Goal: Information Seeking & Learning: Find specific fact

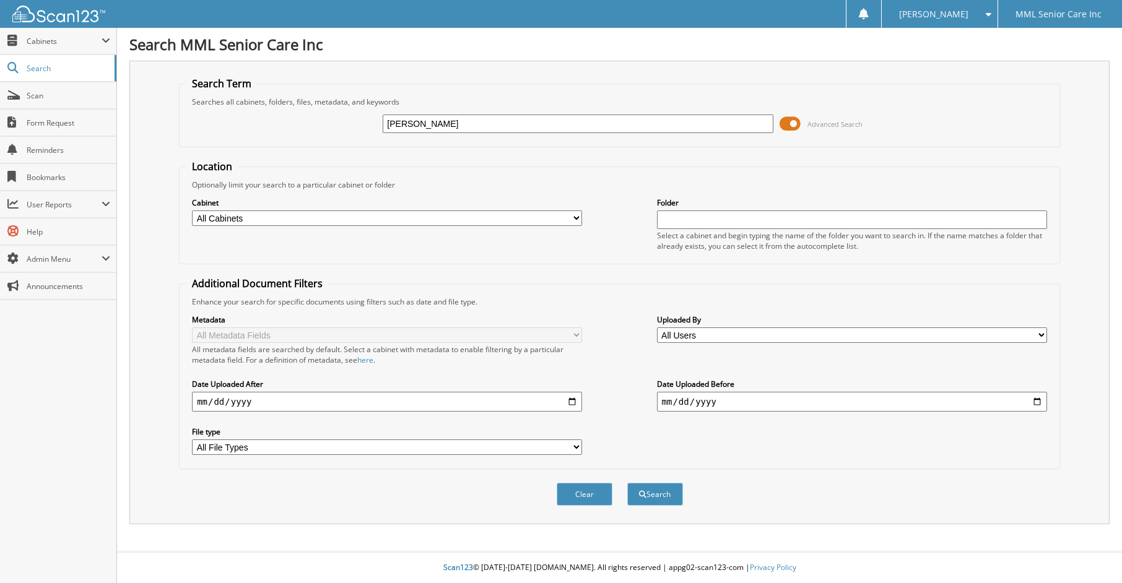
type input "[PERSON_NAME]"
click at [627, 483] on button "Search" at bounding box center [655, 494] width 56 height 23
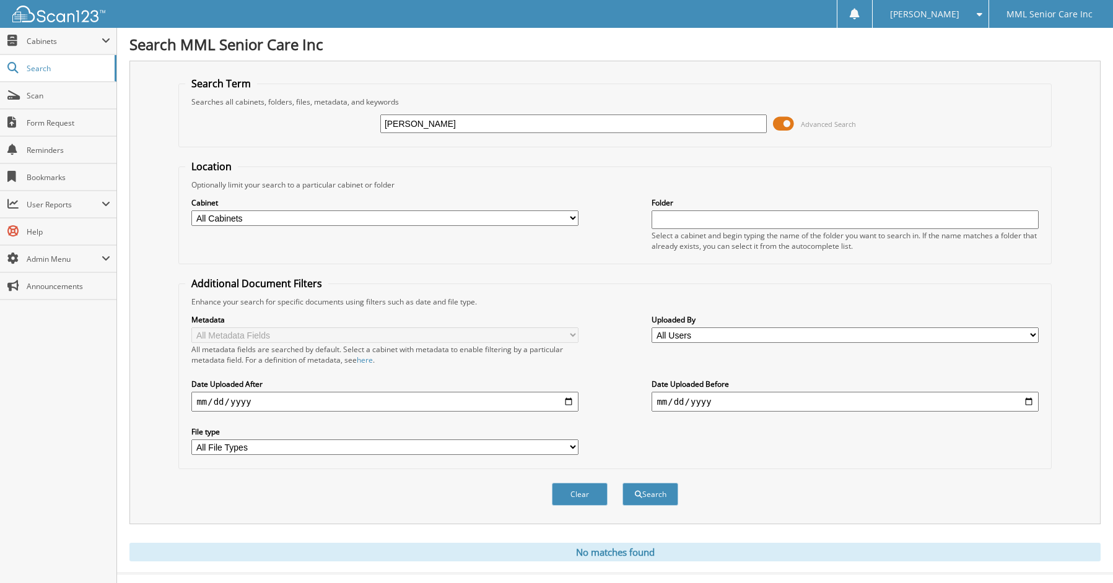
scroll to position [22, 0]
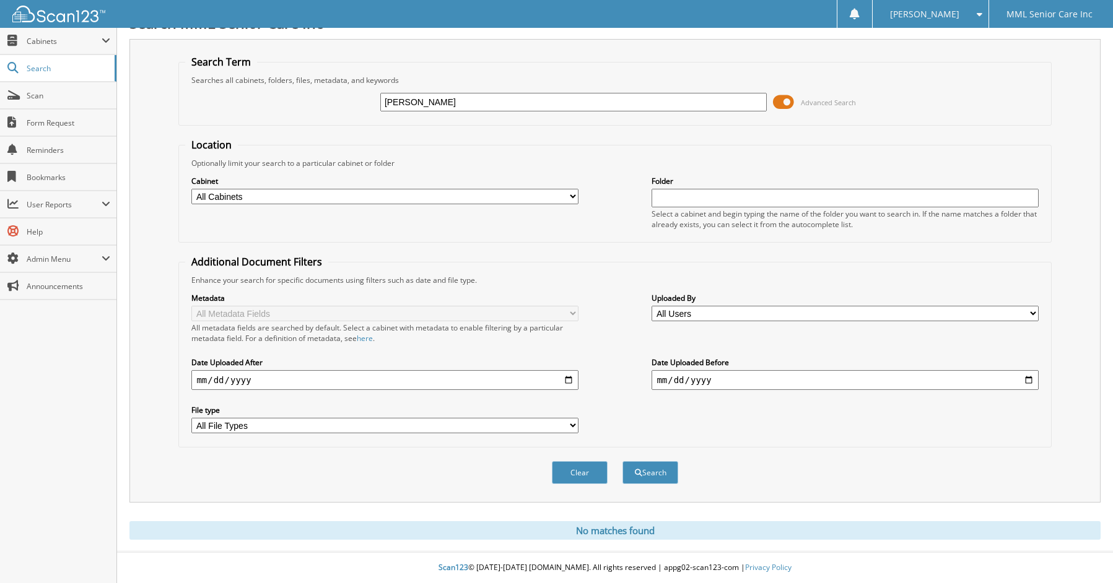
click at [413, 103] on input "[PERSON_NAME]" at bounding box center [573, 102] width 386 height 19
type input "Santiago"
click at [622, 461] on button "Search" at bounding box center [650, 472] width 56 height 23
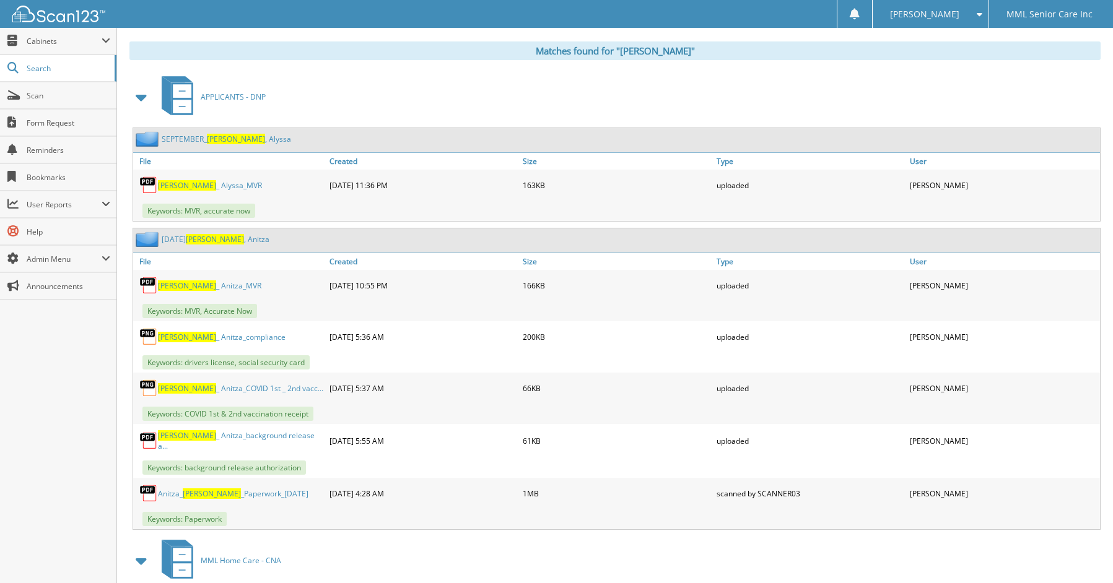
scroll to position [570, 0]
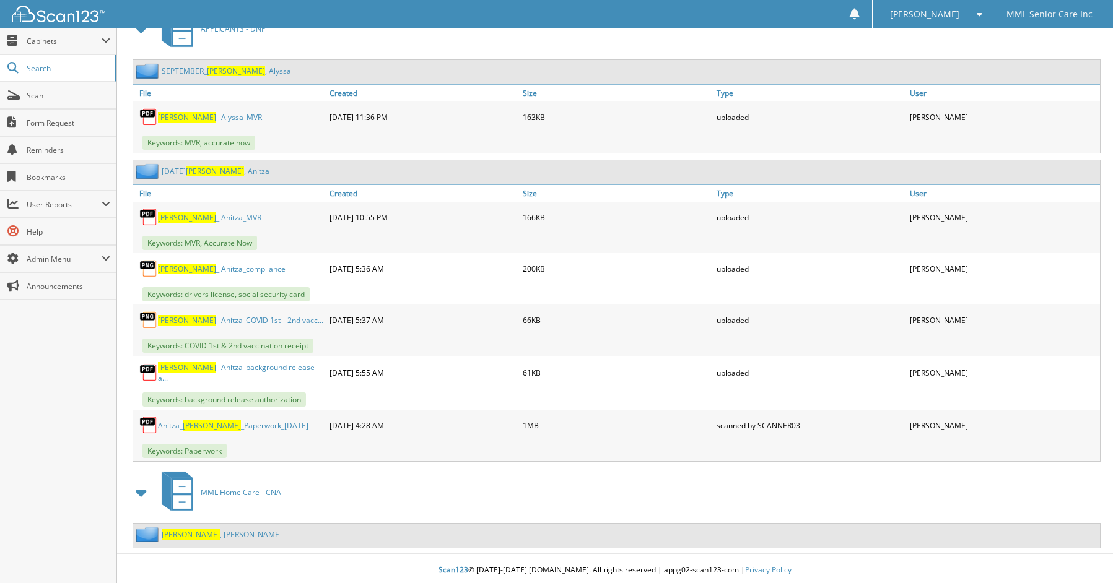
click at [211, 531] on link "Santiago , Marie E" at bounding box center [222, 535] width 120 height 11
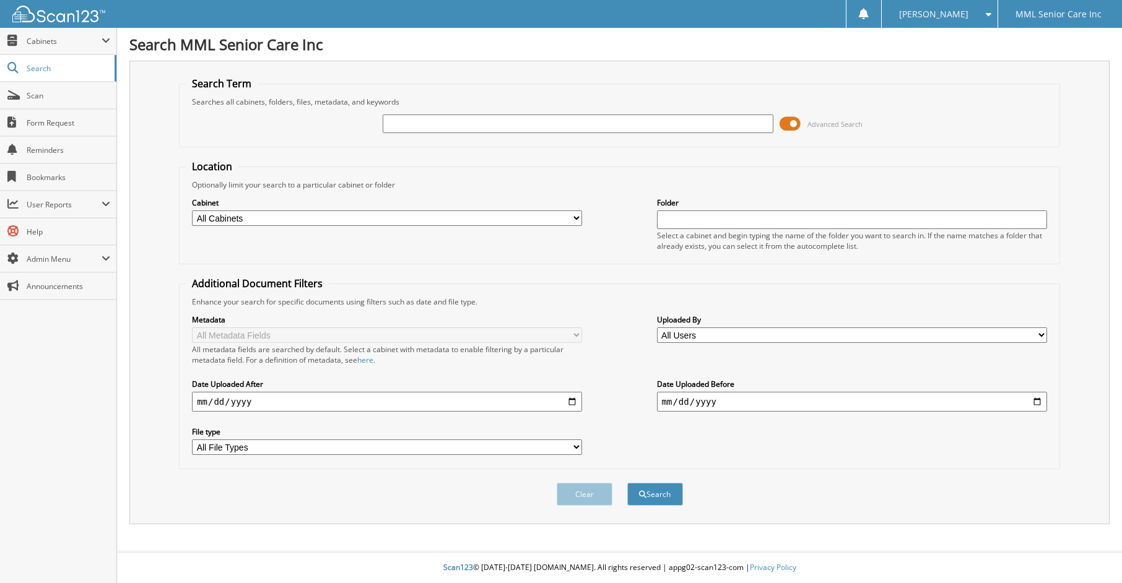
click at [634, 128] on input "text" at bounding box center [578, 124] width 390 height 19
type input "[PERSON_NAME]"
click at [627, 483] on button "Search" at bounding box center [655, 494] width 56 height 23
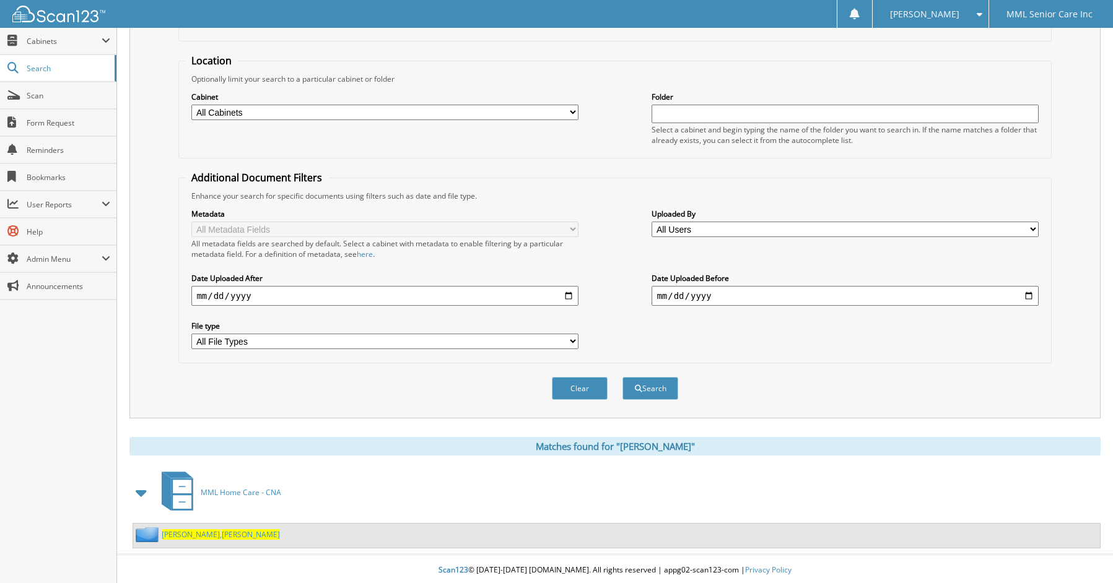
scroll to position [108, 0]
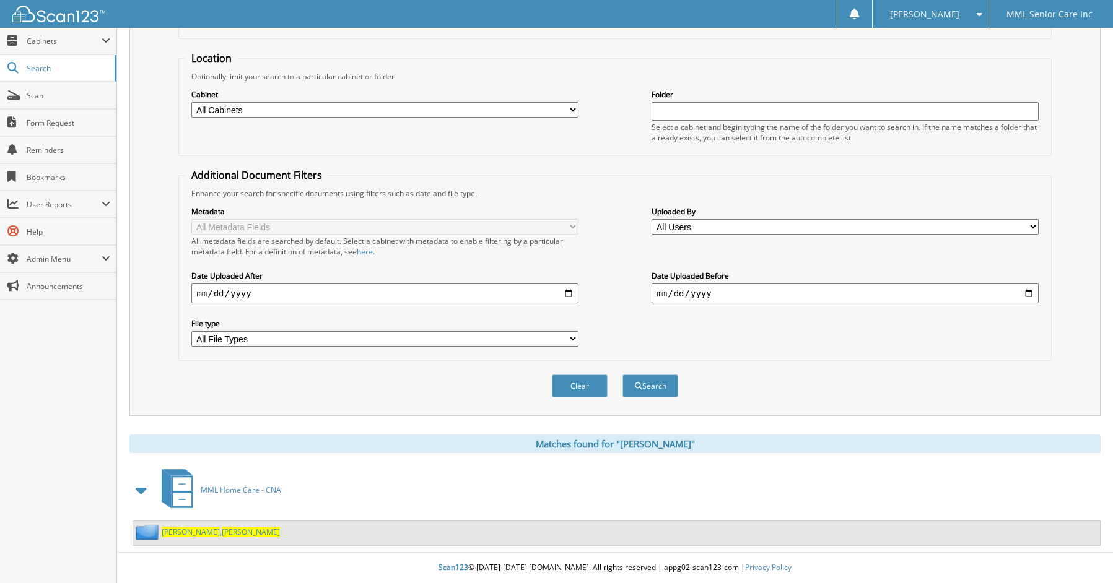
click at [222, 535] on span "Melanie" at bounding box center [251, 532] width 58 height 11
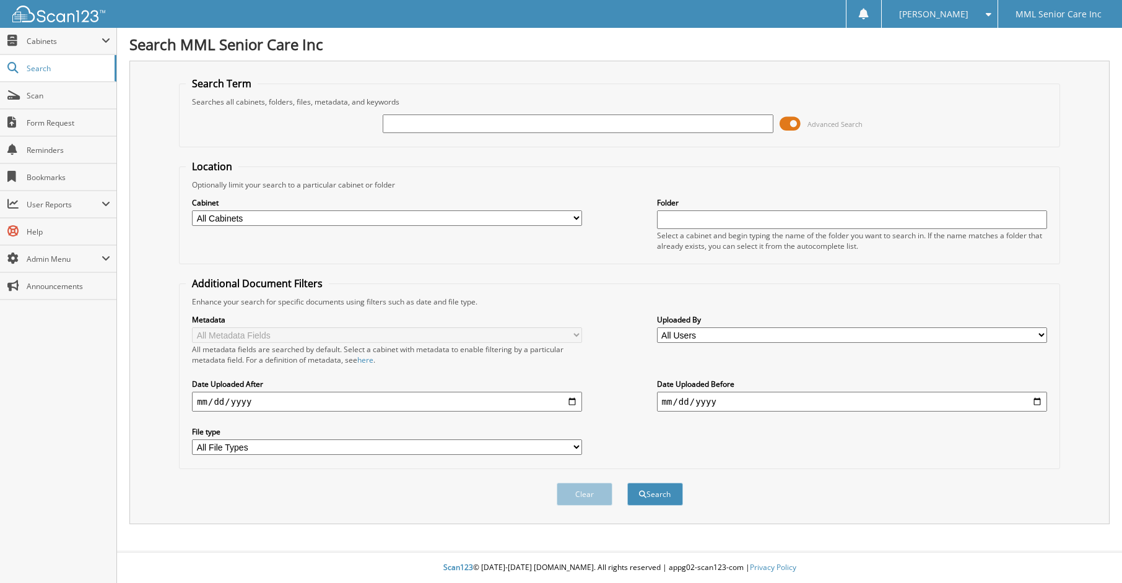
click at [421, 129] on input "text" at bounding box center [578, 124] width 390 height 19
type input "[PERSON_NAME]"
click at [627, 483] on button "Search" at bounding box center [655, 494] width 56 height 23
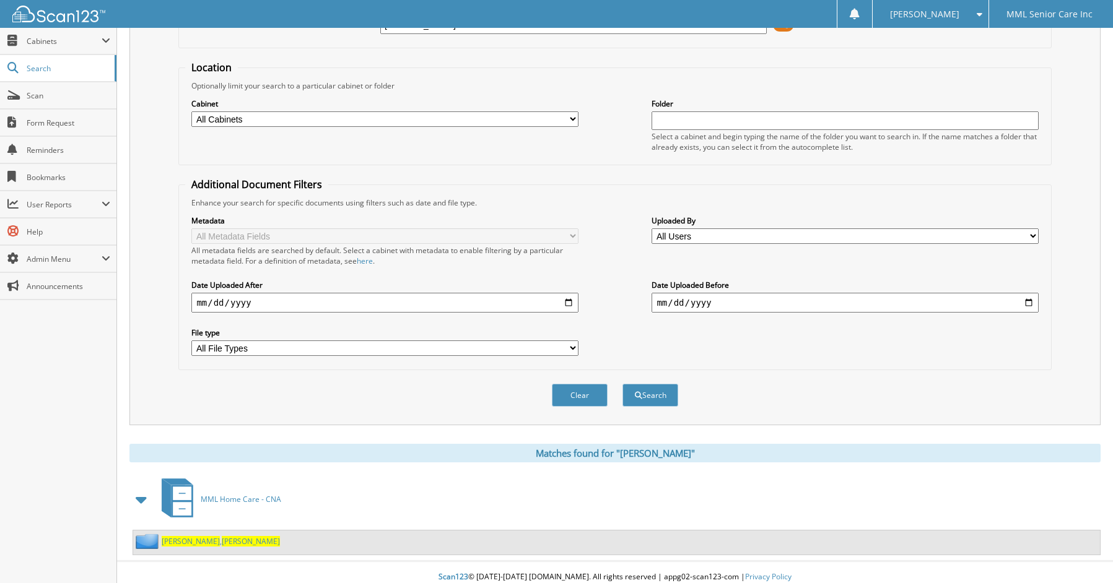
scroll to position [108, 0]
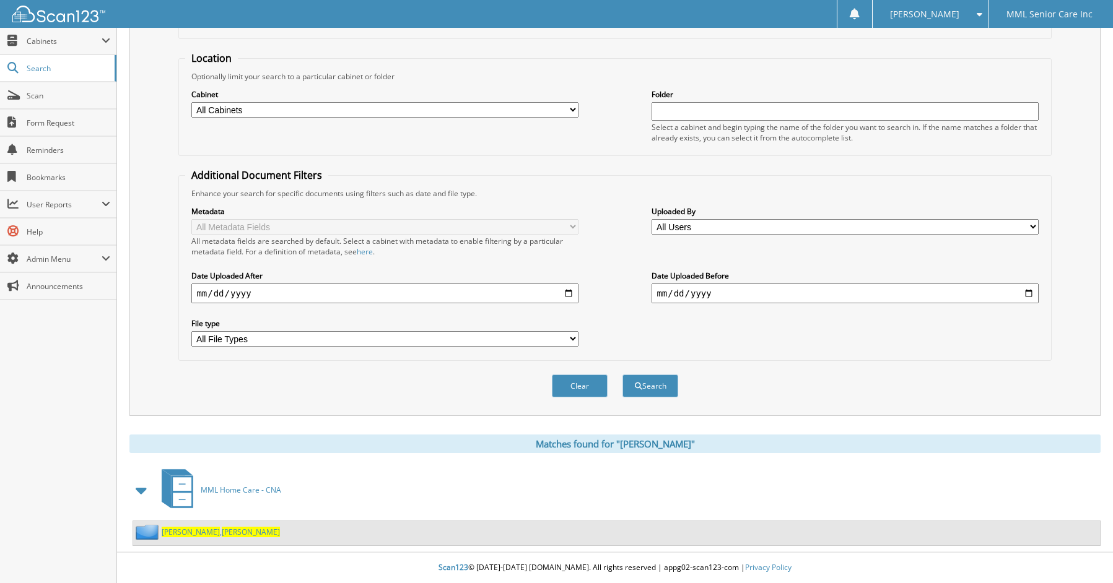
click at [222, 530] on span "[PERSON_NAME]" at bounding box center [251, 532] width 58 height 11
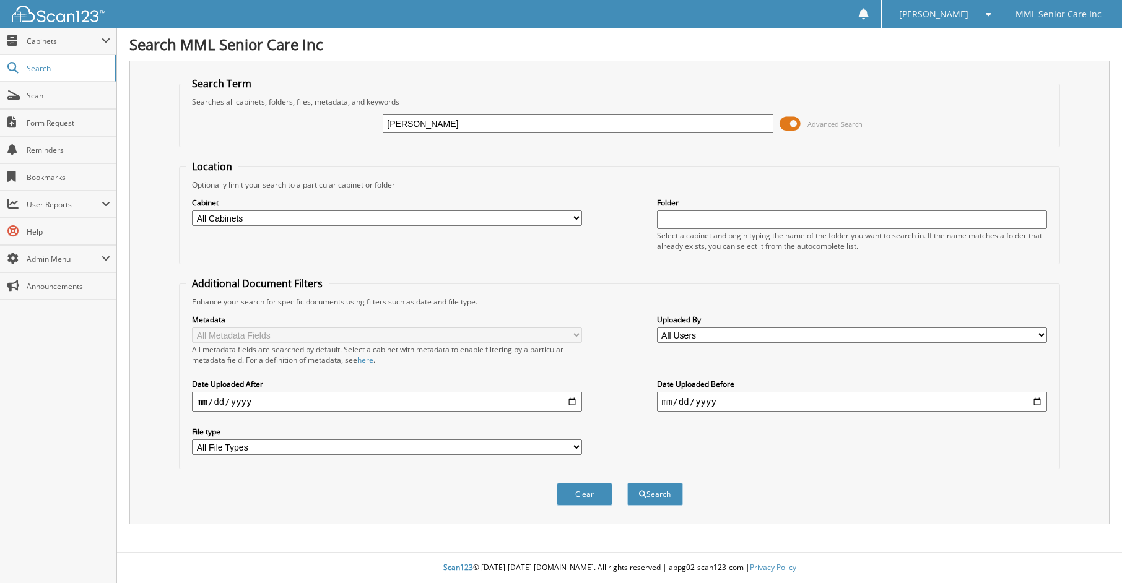
type input "[PERSON_NAME]"
click at [627, 483] on button "Search" at bounding box center [655, 494] width 56 height 23
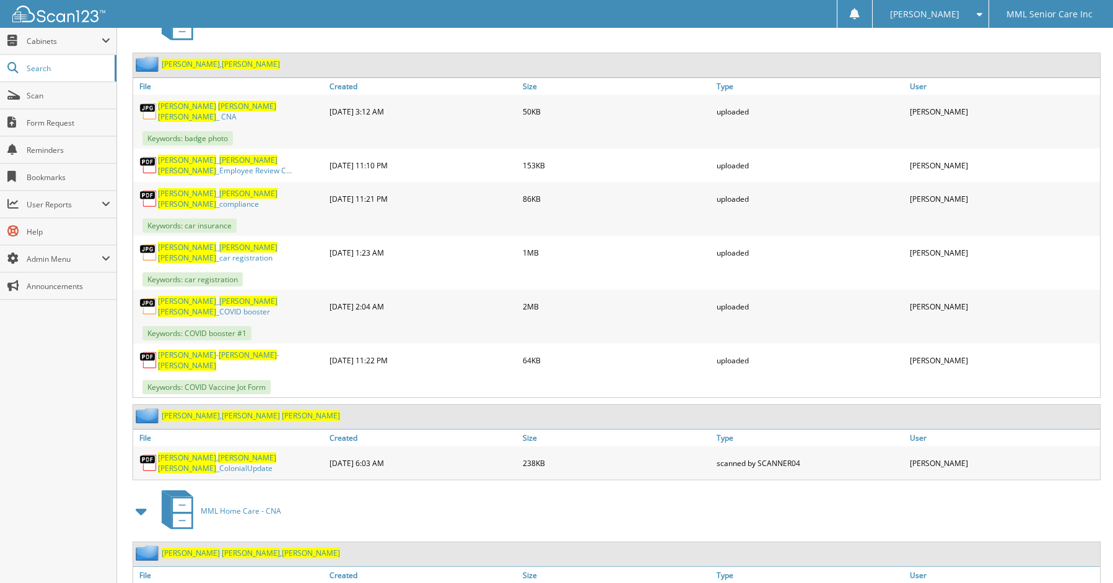
scroll to position [784, 0]
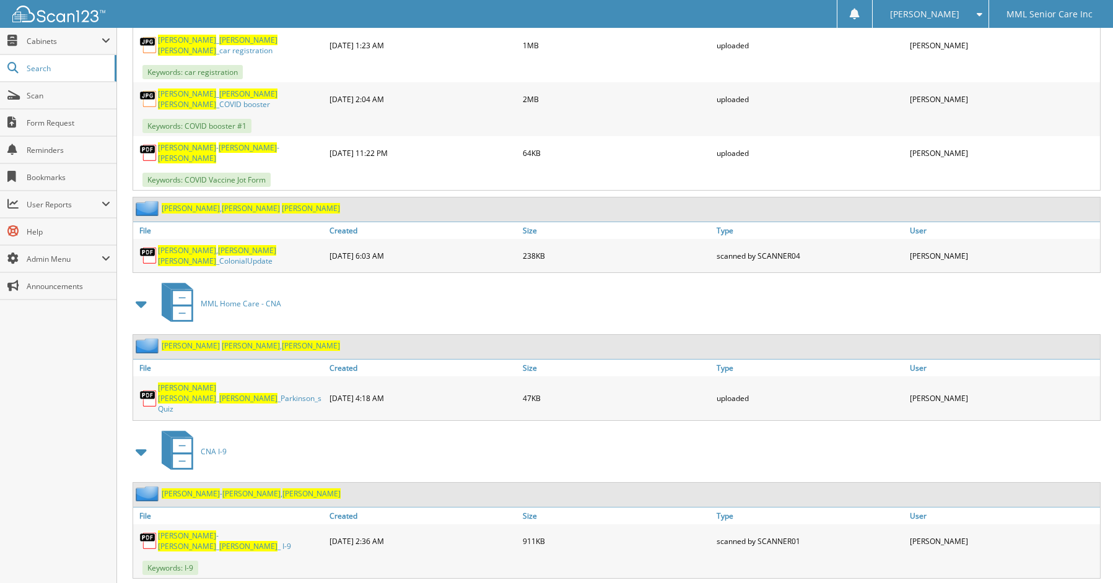
click at [282, 341] on span "Marie" at bounding box center [311, 346] width 58 height 11
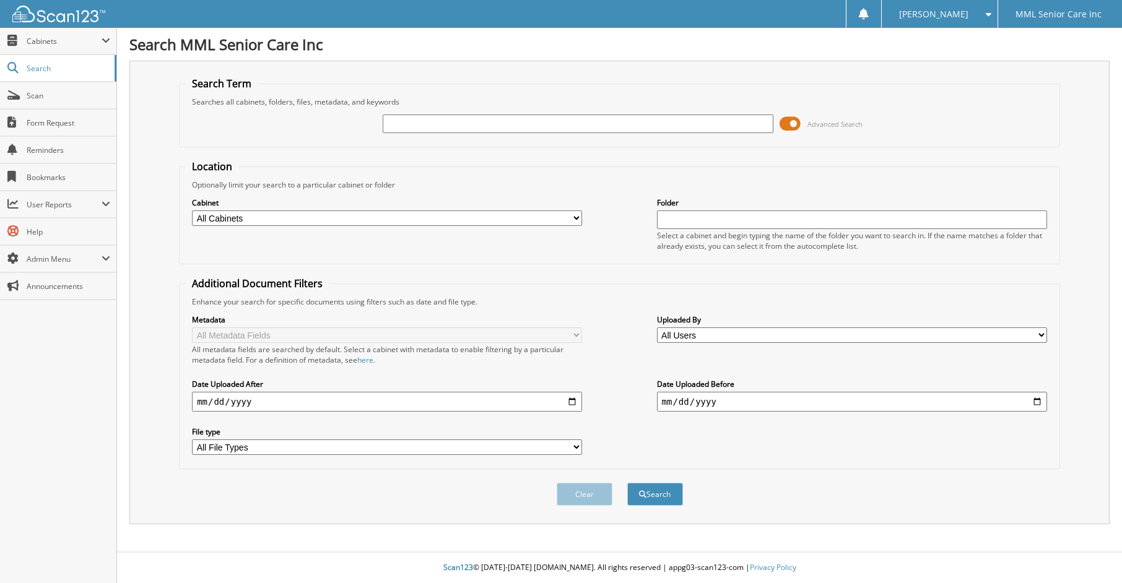
click at [425, 121] on input "text" at bounding box center [578, 124] width 390 height 19
type input "Pompey"
click at [648, 508] on div "Clear Search" at bounding box center [619, 494] width 881 height 50
click at [651, 500] on button "Search" at bounding box center [655, 494] width 56 height 23
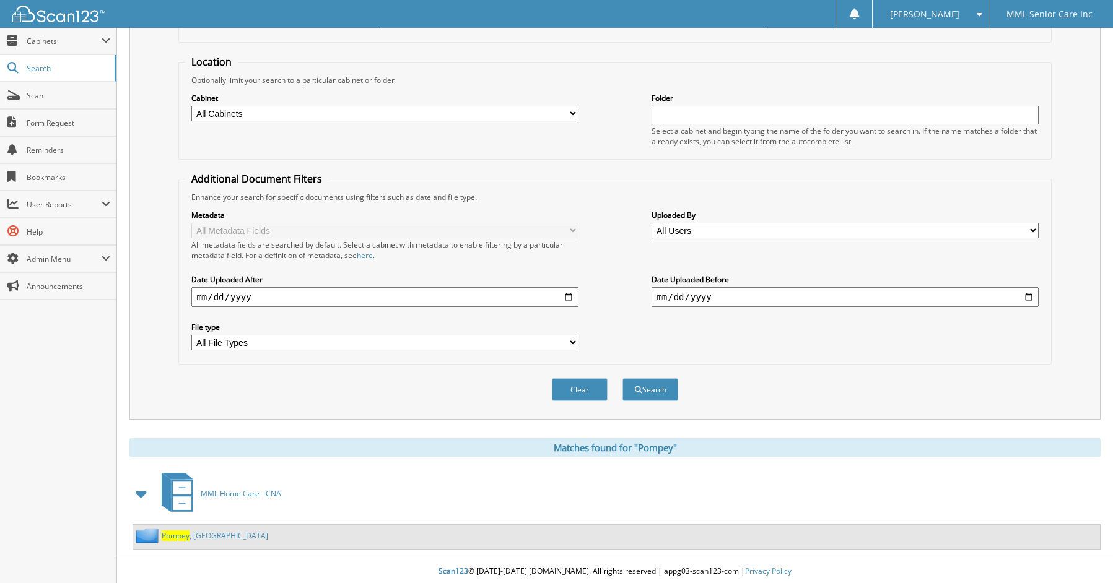
scroll to position [108, 0]
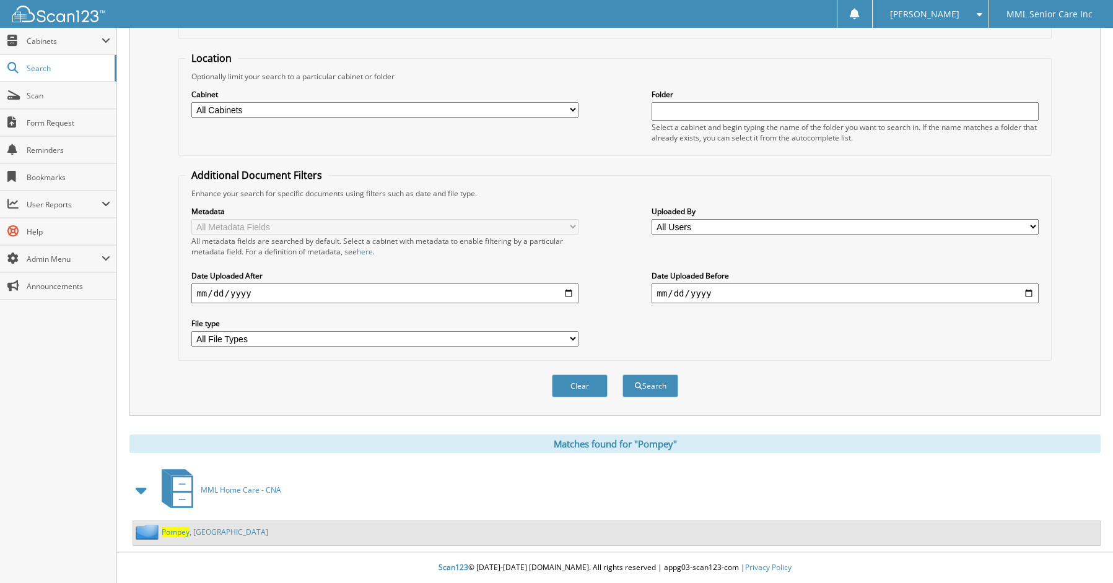
click at [190, 533] on link "[PERSON_NAME][GEOGRAPHIC_DATA]" at bounding box center [215, 532] width 107 height 11
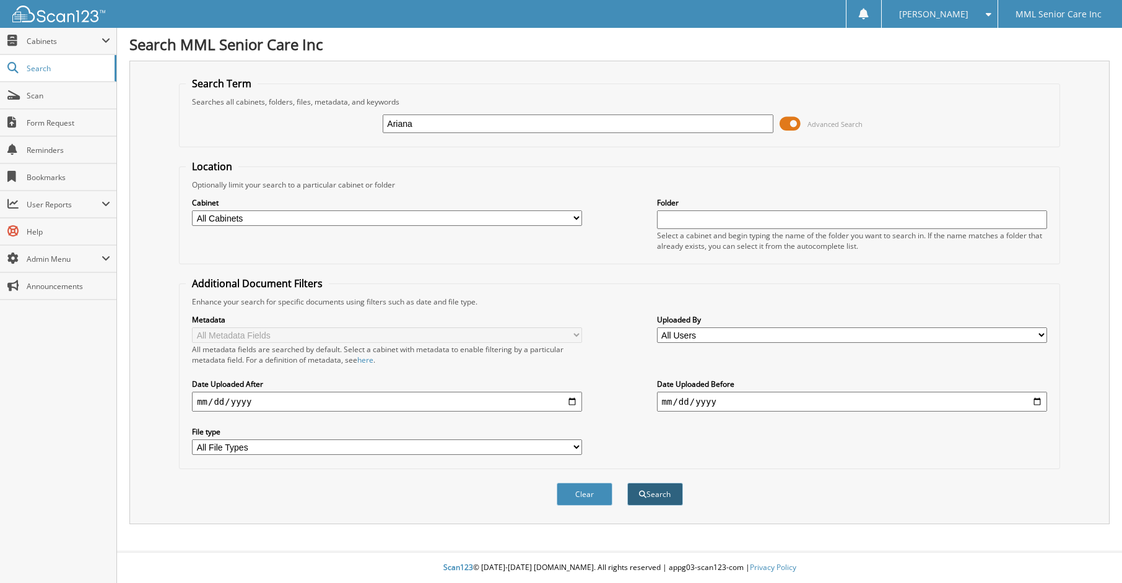
type input "Ariana"
click at [668, 500] on button "Search" at bounding box center [655, 494] width 56 height 23
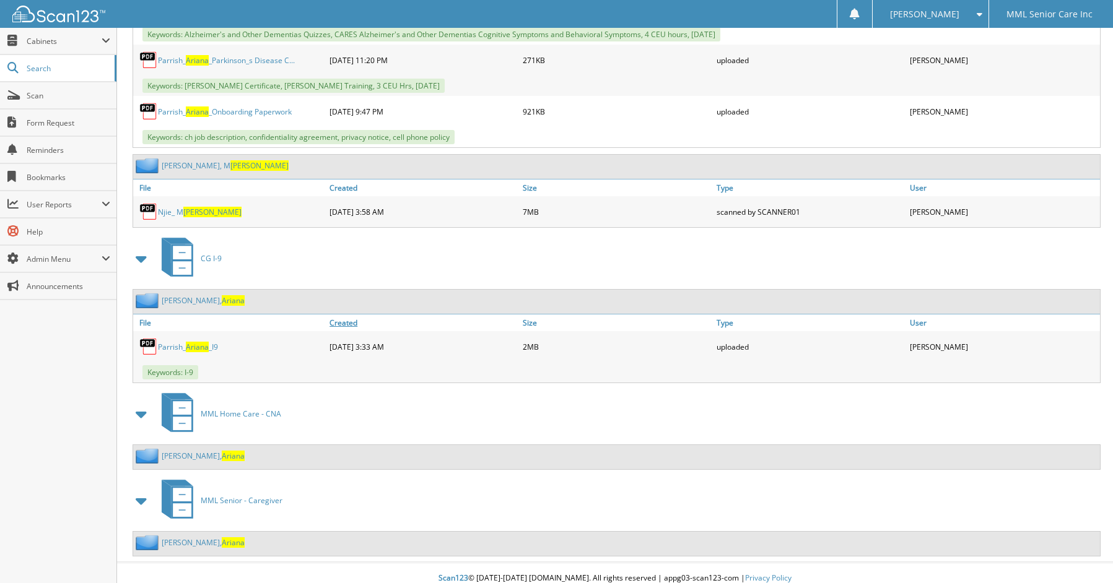
scroll to position [1460, 0]
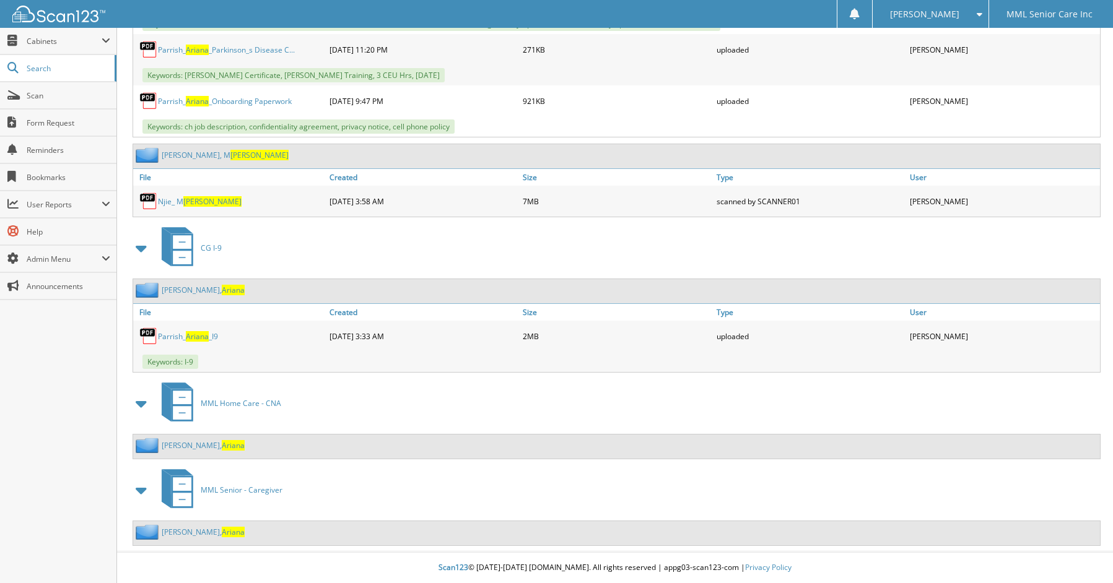
click at [222, 447] on span "Ariana" at bounding box center [233, 445] width 23 height 11
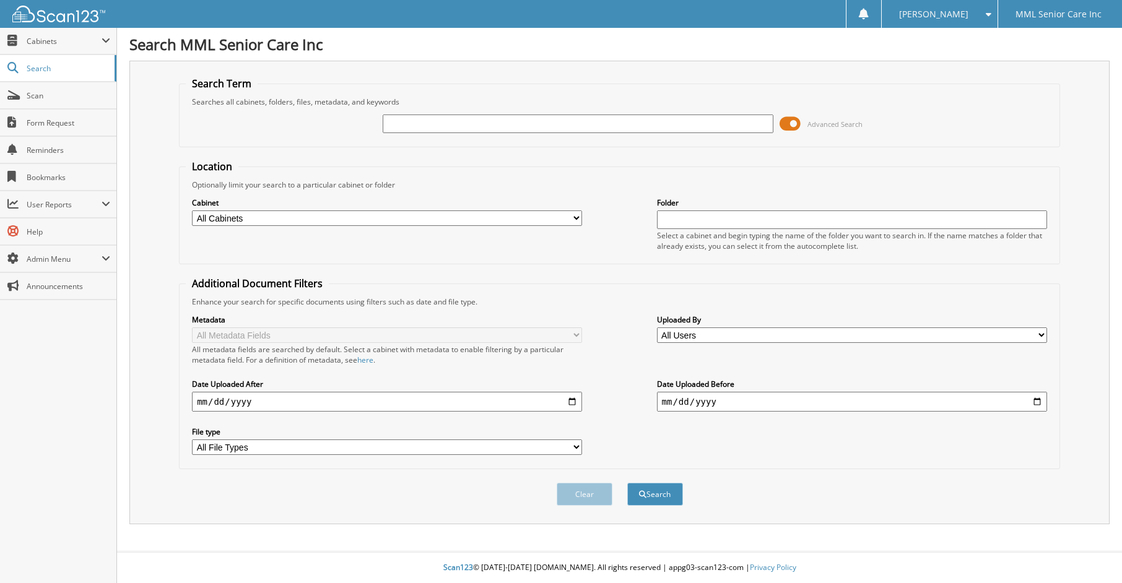
click at [712, 131] on input "text" at bounding box center [578, 124] width 390 height 19
type input "Pompey"
click at [654, 492] on button "Search" at bounding box center [655, 494] width 56 height 23
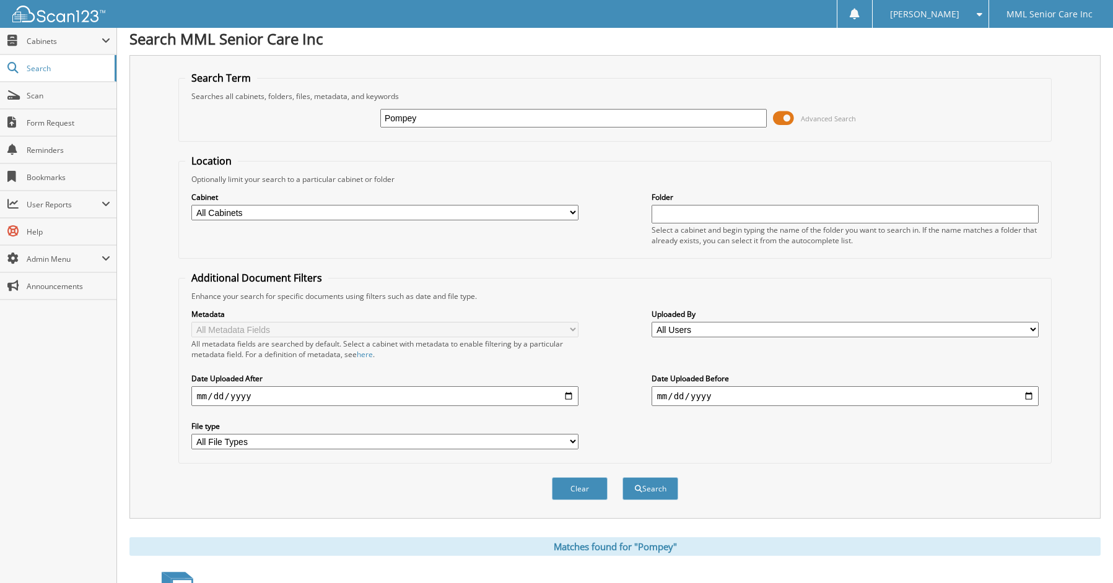
scroll to position [108, 0]
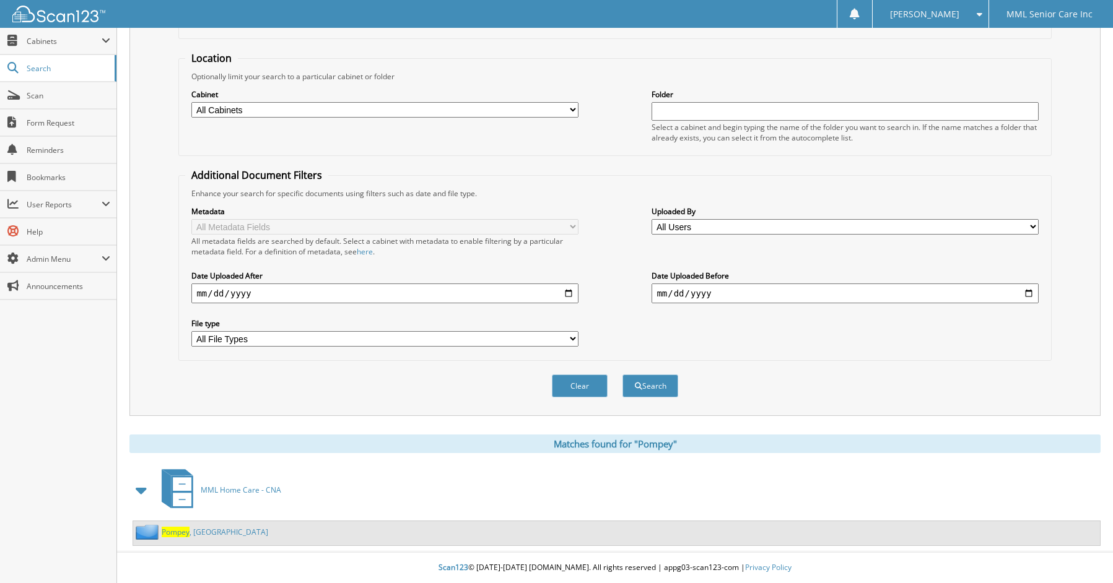
click at [180, 532] on span "Pompey" at bounding box center [176, 532] width 28 height 11
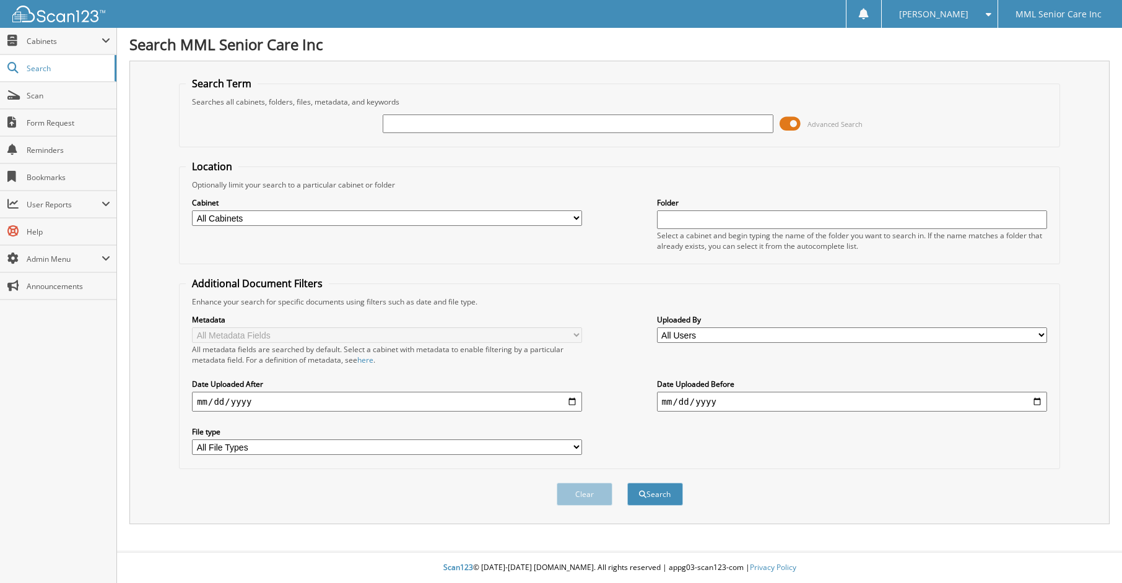
click at [408, 121] on input "text" at bounding box center [578, 124] width 390 height 19
type input "[PERSON_NAME]"
click at [648, 500] on button "Search" at bounding box center [655, 494] width 56 height 23
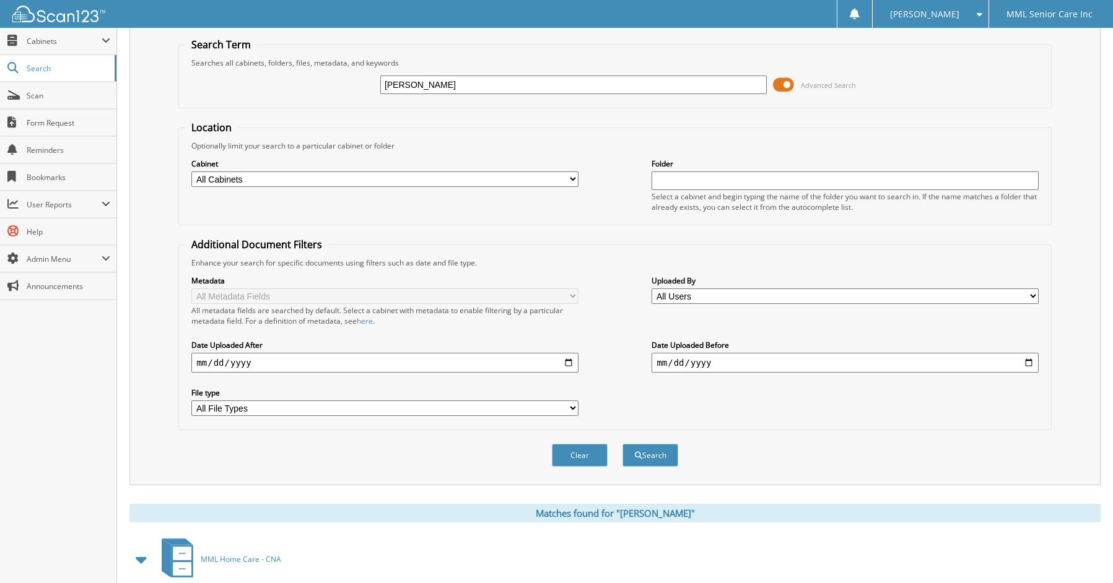
scroll to position [108, 0]
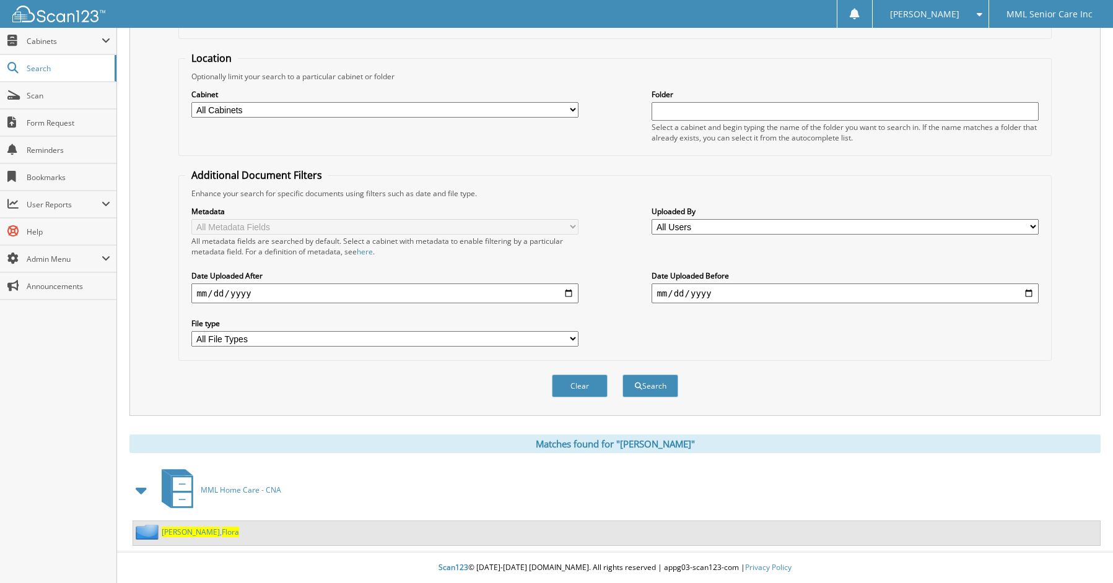
click at [222, 536] on span "Flora" at bounding box center [230, 532] width 17 height 11
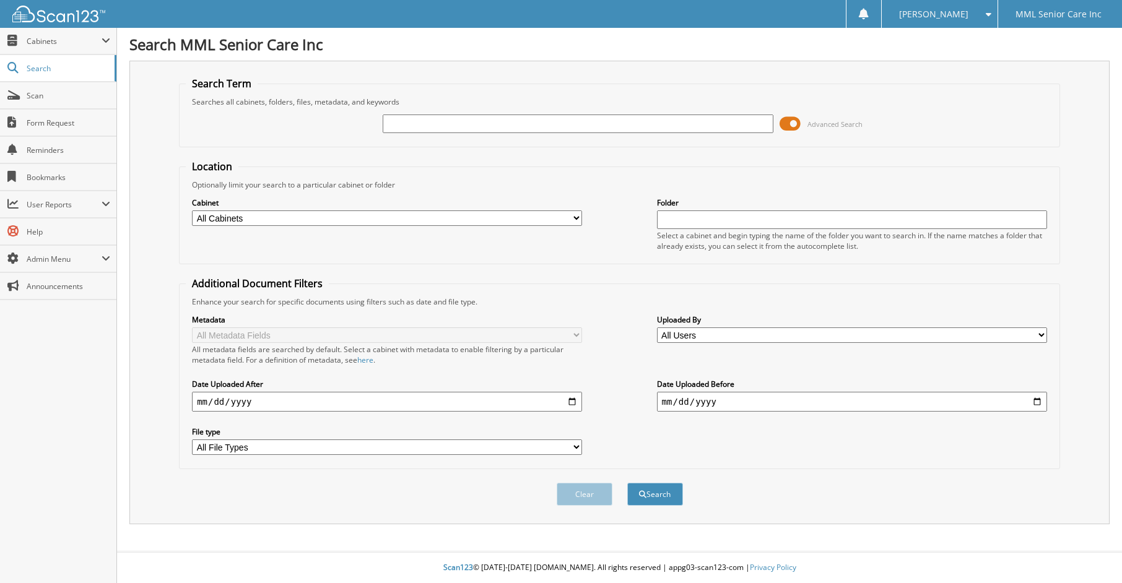
drag, startPoint x: 517, startPoint y: 121, endPoint x: 529, endPoint y: 117, distance: 13.1
click at [517, 121] on input "text" at bounding box center [578, 124] width 390 height 19
type input "Florence"
click at [627, 483] on button "Search" at bounding box center [655, 494] width 56 height 23
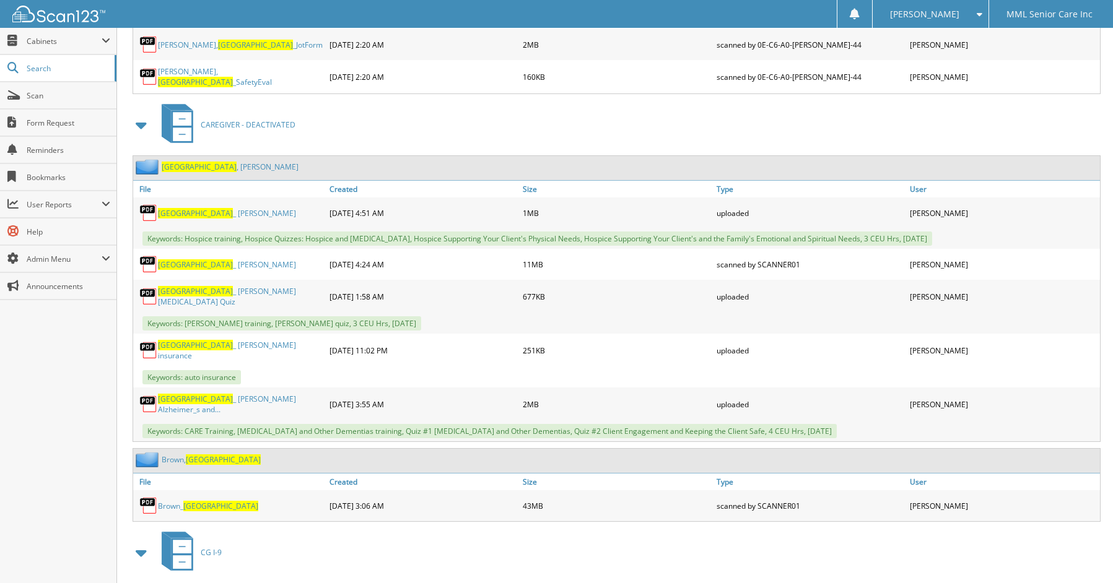
scroll to position [2111, 0]
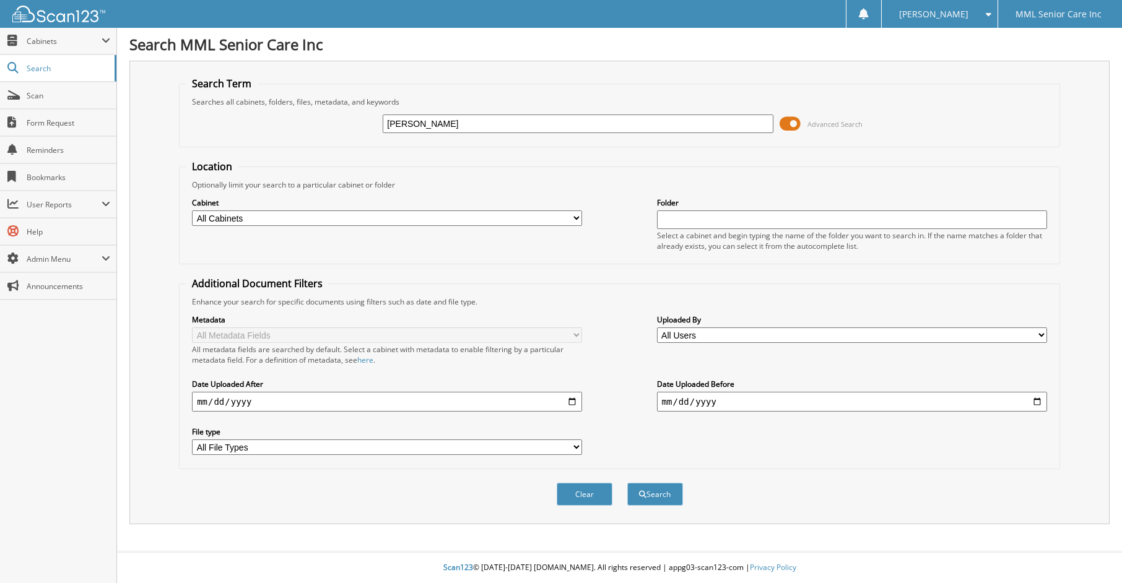
type input "[PERSON_NAME]"
click at [662, 500] on button "Search" at bounding box center [655, 494] width 56 height 23
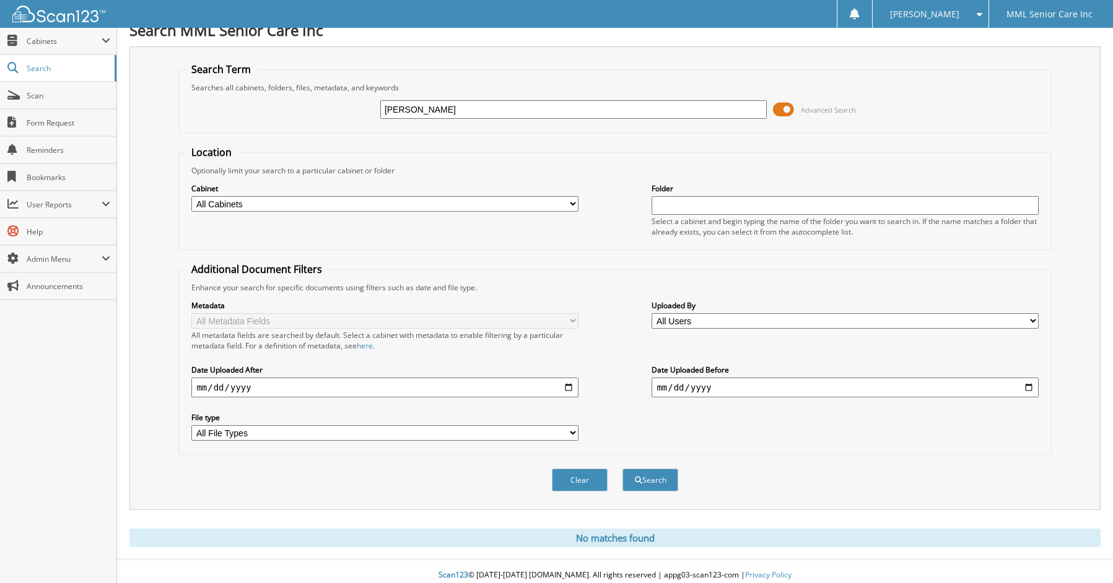
scroll to position [22, 0]
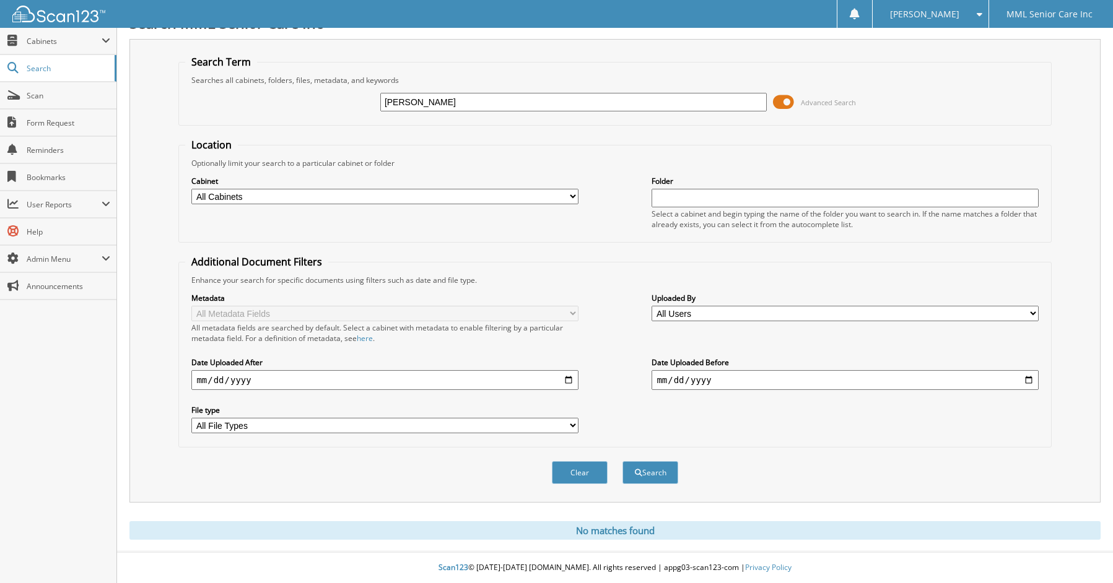
click at [442, 103] on input "[PERSON_NAME]" at bounding box center [573, 102] width 386 height 19
type input "[PERSON_NAME]"
click at [622, 461] on button "Search" at bounding box center [650, 472] width 56 height 23
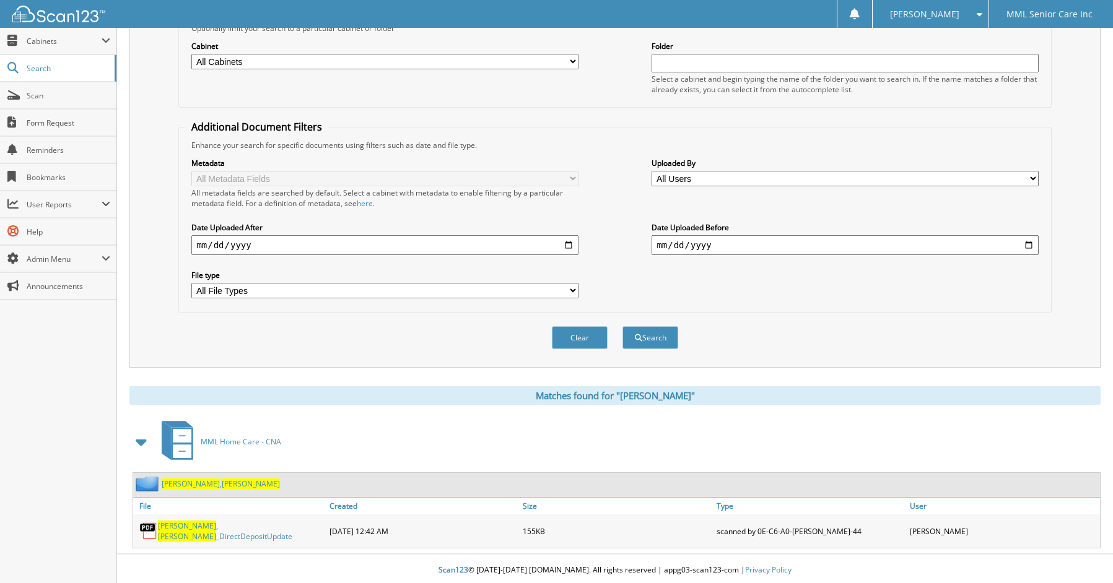
click at [177, 482] on span "Clark" at bounding box center [191, 484] width 58 height 11
